Goal: Information Seeking & Learning: Find specific page/section

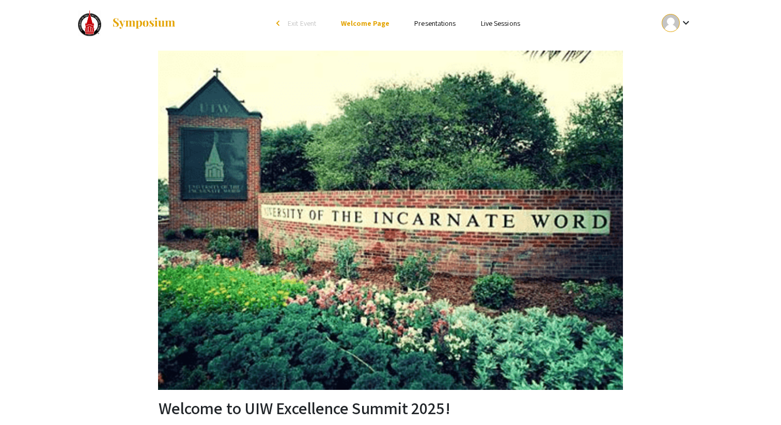
click at [440, 22] on link "Presentations" at bounding box center [434, 23] width 41 height 9
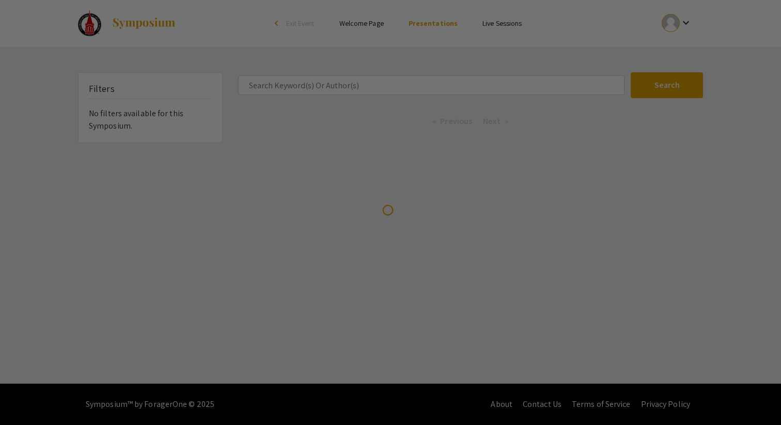
click at [365, 81] on div at bounding box center [390, 212] width 781 height 425
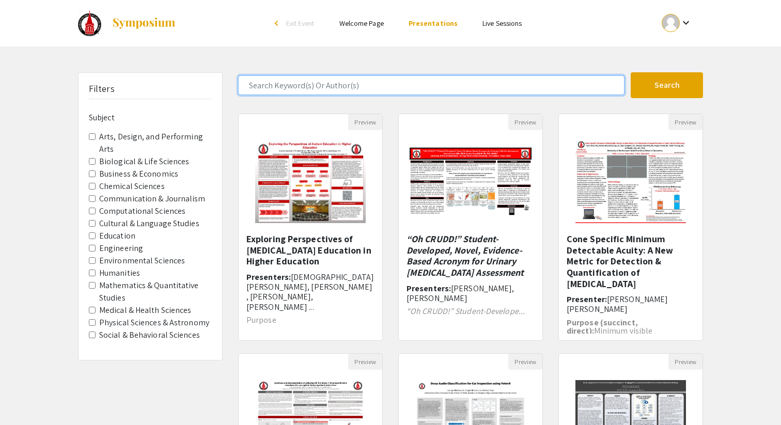
click at [365, 81] on input "Search Keyword(s) Or Author(s)" at bounding box center [431, 85] width 387 height 20
click at [631, 72] on button "Search" at bounding box center [667, 85] width 72 height 26
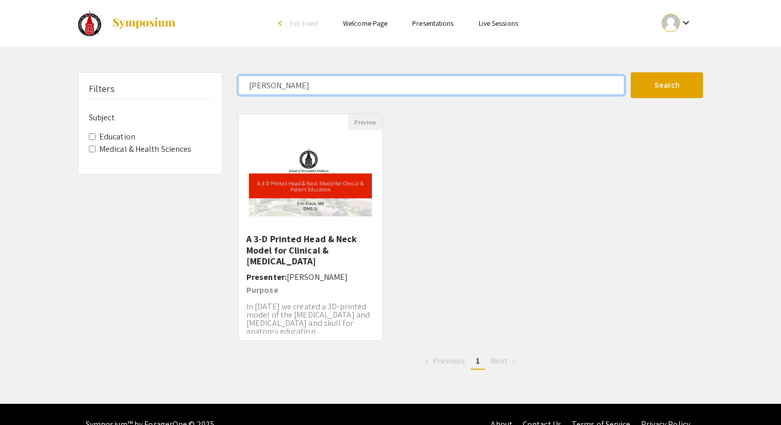
drag, startPoint x: 282, startPoint y: 87, endPoint x: 177, endPoint y: 82, distance: 105.0
click at [183, 83] on div "Filters Subject Education Medical & Health Sciences Erin KRaus Search 1 Results…" at bounding box center [390, 225] width 641 height 306
click at [631, 72] on button "Search" at bounding box center [667, 85] width 72 height 26
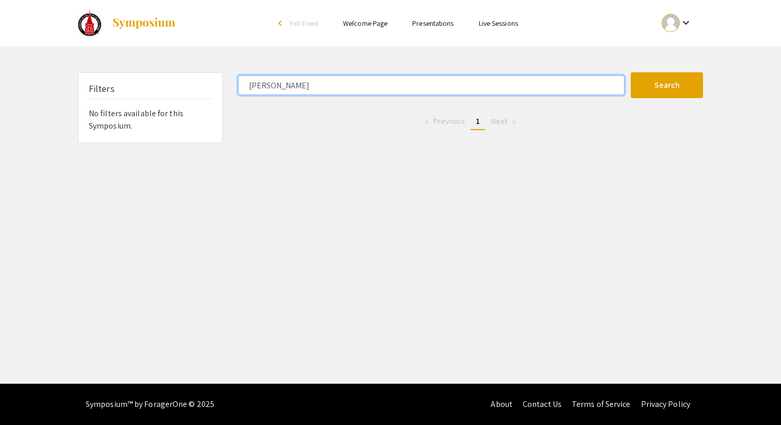
type input "Kraus"
click at [631, 72] on button "Search" at bounding box center [667, 85] width 72 height 26
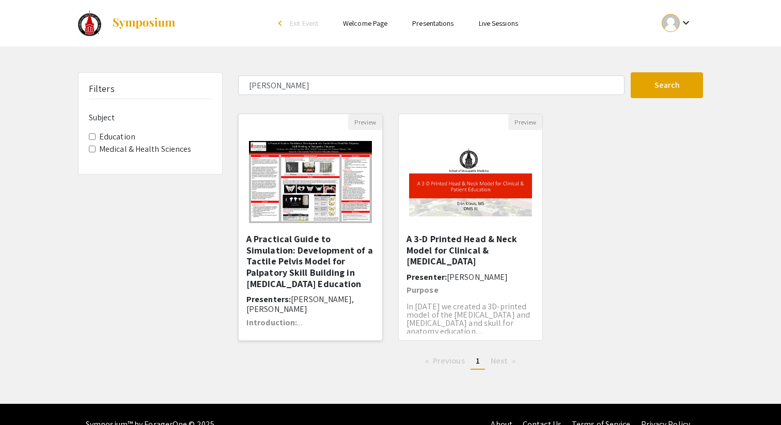
click at [346, 209] on img "Open Presentation <h1>A Practical Guide to Simulation: Development of a Tactile…" at bounding box center [311, 182] width 144 height 103
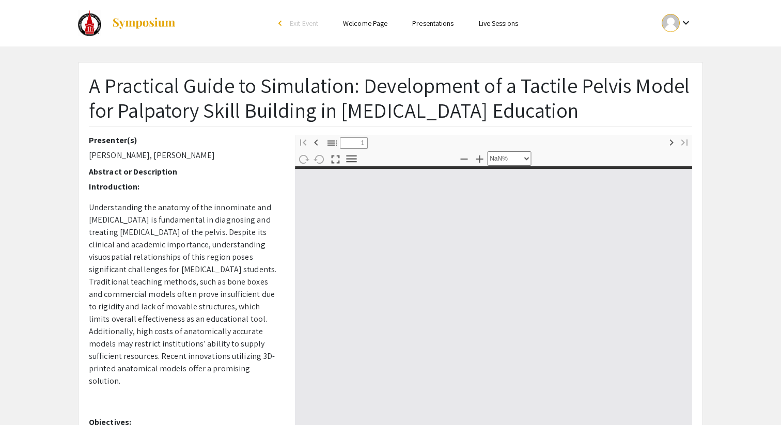
select select "auto"
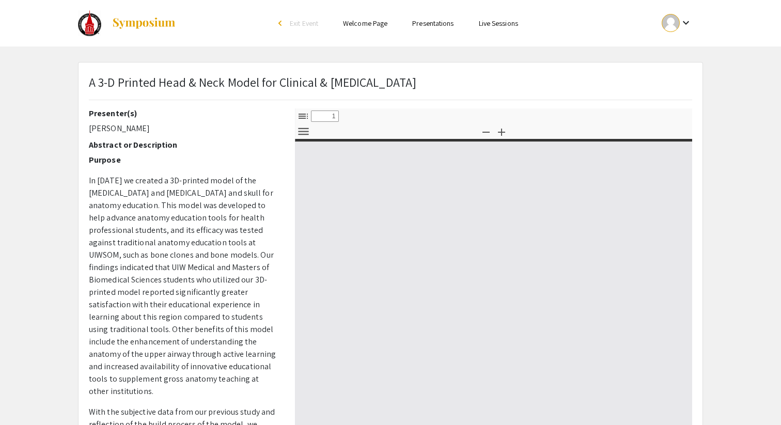
select select "custom"
type input "0"
select select "custom"
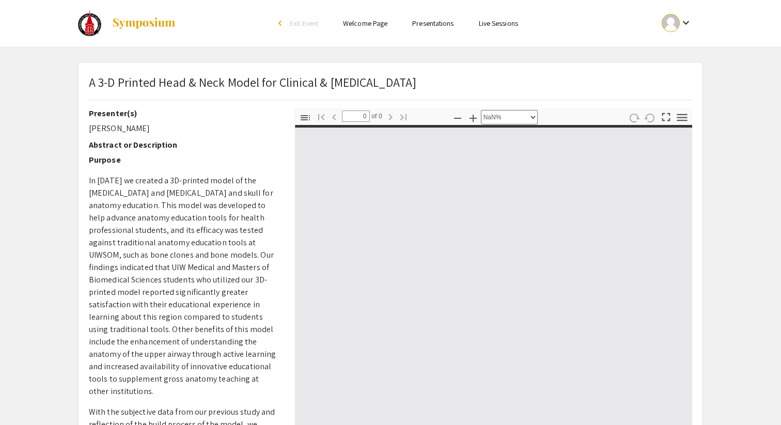
type input "1"
click at [613, 59] on div "Skip navigation arrow_back_ios Exit Event Welcome Page Presentations Live Sessi…" at bounding box center [390, 300] width 781 height 600
select select "auto"
